Goal: Task Accomplishment & Management: Use online tool/utility

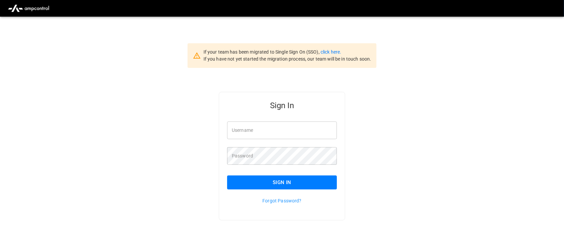
type input "**********"
click at [286, 129] on input "**********" at bounding box center [282, 130] width 110 height 18
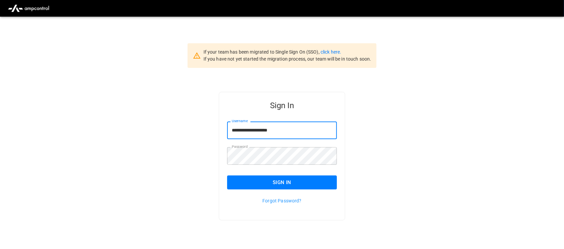
click at [291, 181] on button "Sign In" at bounding box center [282, 182] width 110 height 14
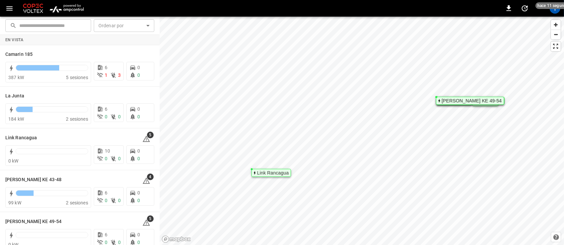
click at [64, 9] on img "menu" at bounding box center [66, 8] width 39 height 13
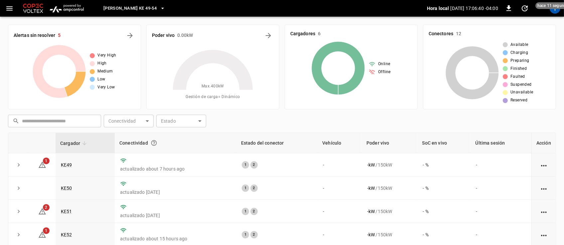
click at [159, 11] on icon "button" at bounding box center [162, 8] width 7 height 7
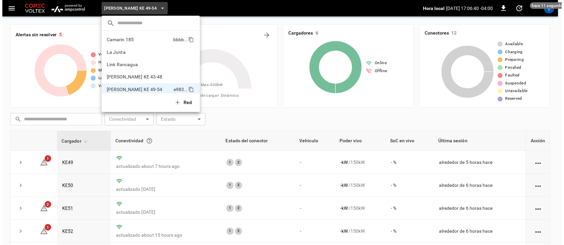
scroll to position [5, 0]
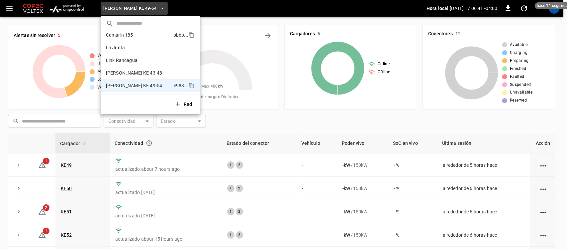
click at [157, 35] on p "Camarin 185" at bounding box center [138, 35] width 65 height 7
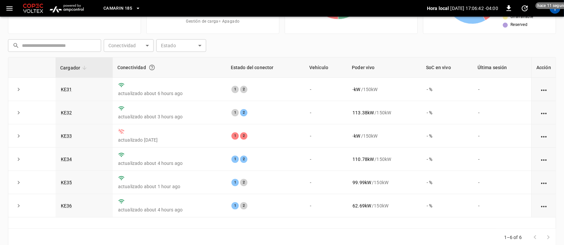
scroll to position [87, 0]
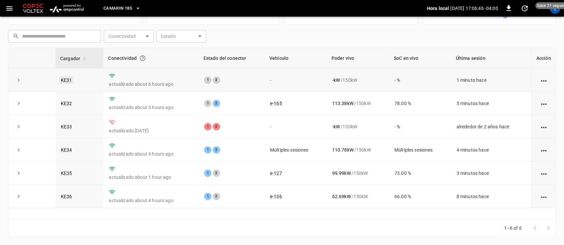
click at [65, 76] on link "KE31" at bounding box center [66, 80] width 14 height 8
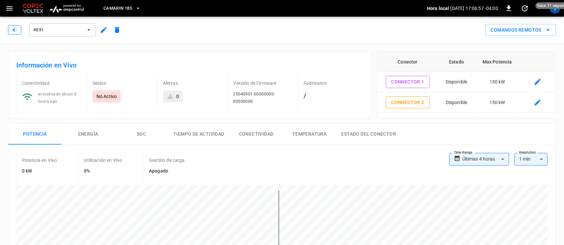
click at [13, 29] on icon "button" at bounding box center [14, 30] width 4 height 4
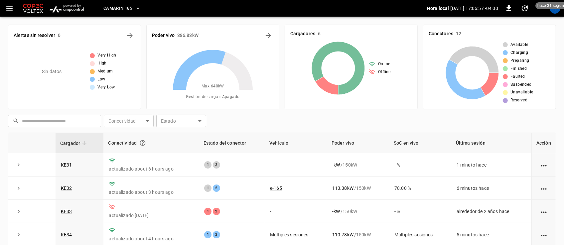
scroll to position [87, 0]
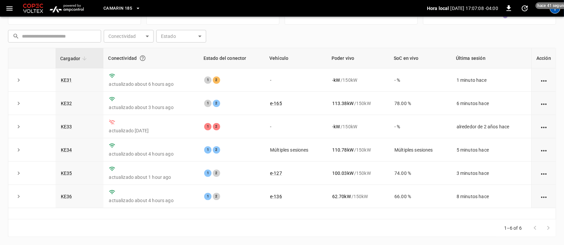
click at [555, 11] on div "T" at bounding box center [554, 8] width 11 height 11
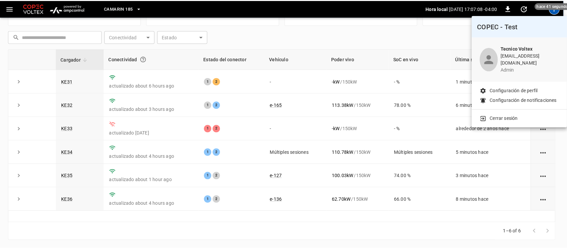
scroll to position [84, 0]
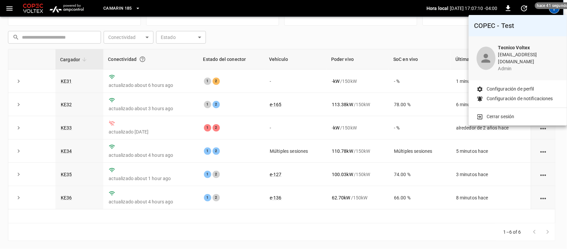
click at [510, 113] on p "Cerrar sesión" at bounding box center [501, 116] width 28 height 7
